Goal: Information Seeking & Learning: Find specific fact

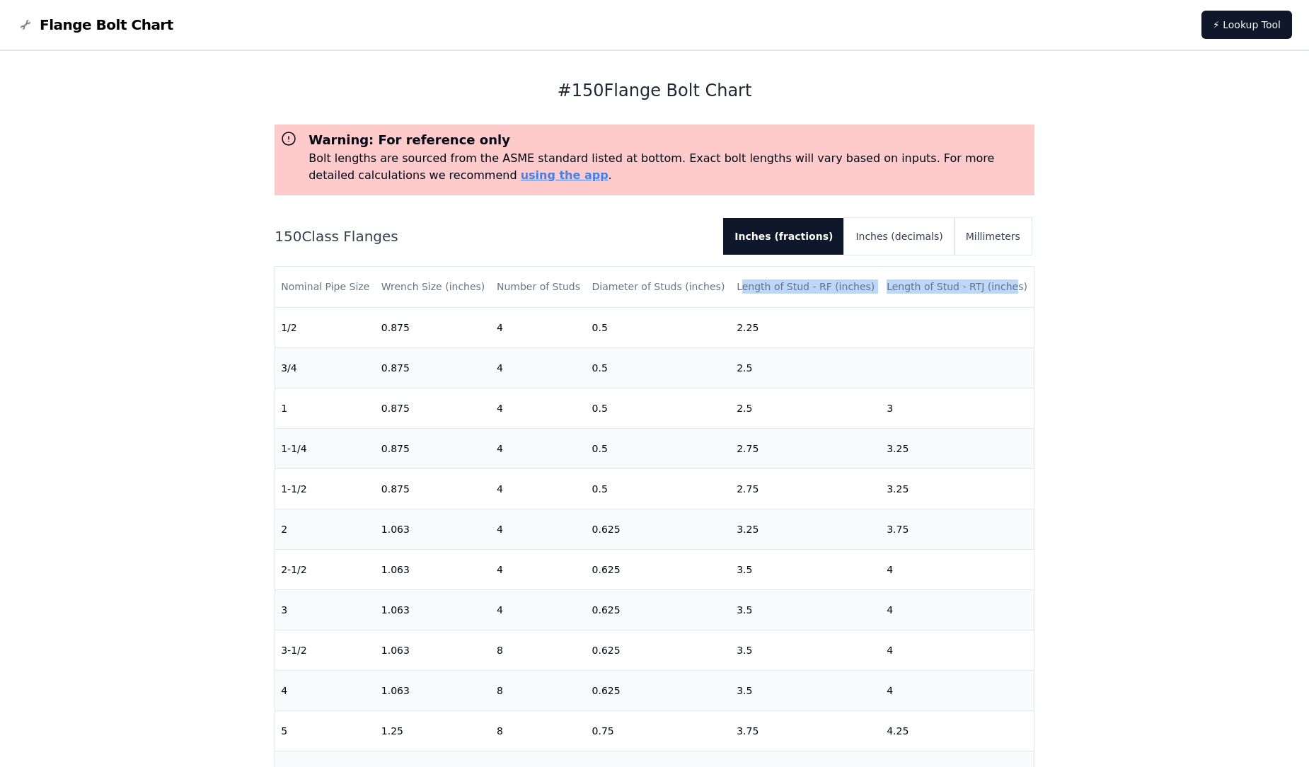
drag, startPoint x: 736, startPoint y: 290, endPoint x: 1000, endPoint y: 303, distance: 264.2
click at [1000, 303] on tr "Nominal Pipe Size Wrench Size (inches) Number of Studs Diameter of Studs (inche…" at bounding box center [654, 287] width 759 height 40
click at [778, 294] on th "Length of Stud - RF (inches)" at bounding box center [806, 287] width 150 height 40
click at [731, 289] on th "Length of Stud - RF (inches)" at bounding box center [806, 287] width 150 height 40
drag, startPoint x: 730, startPoint y: 286, endPoint x: 1009, endPoint y: 300, distance: 279.9
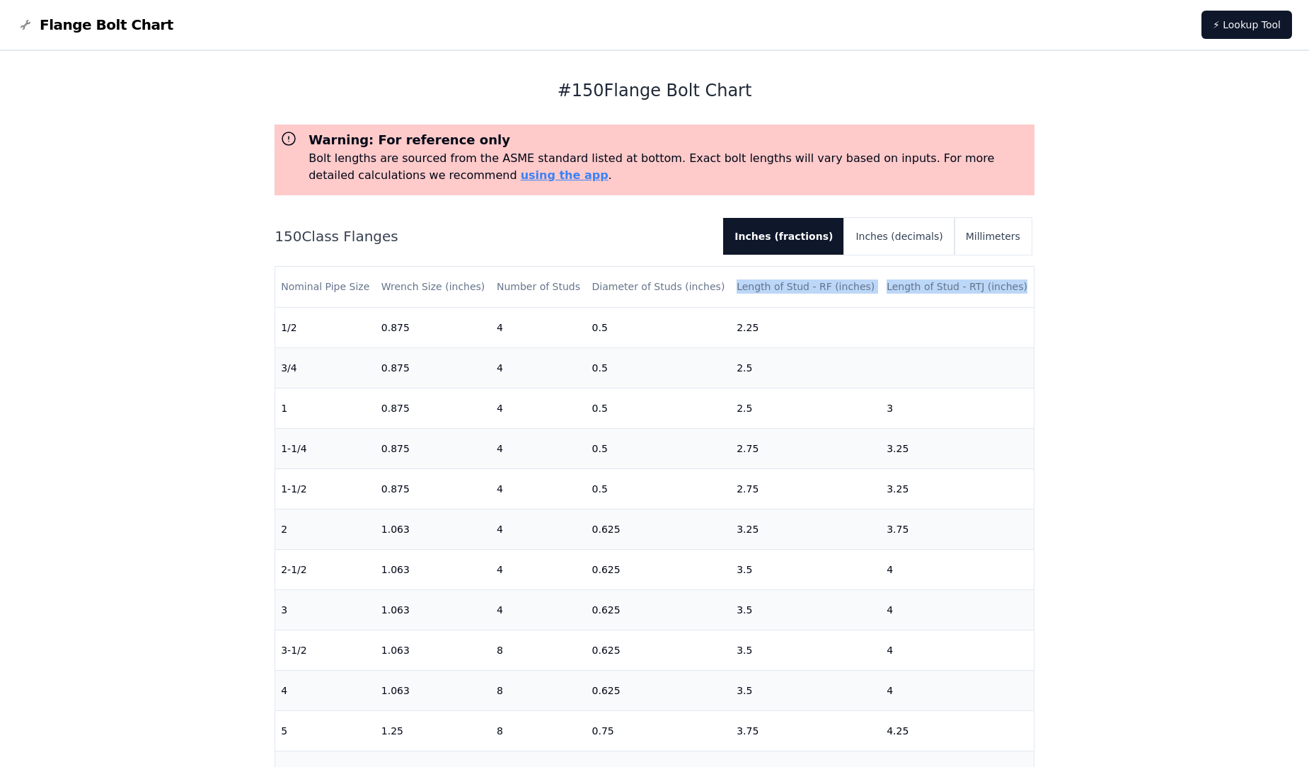
click at [1009, 300] on tr "Nominal Pipe Size Wrench Size (inches) Number of Studs Diameter of Studs (inche…" at bounding box center [654, 287] width 759 height 40
copy tr "Length of Stud - RF (inches) Length of Stud - RTJ (inches)"
